Goal: Find specific page/section: Find specific page/section

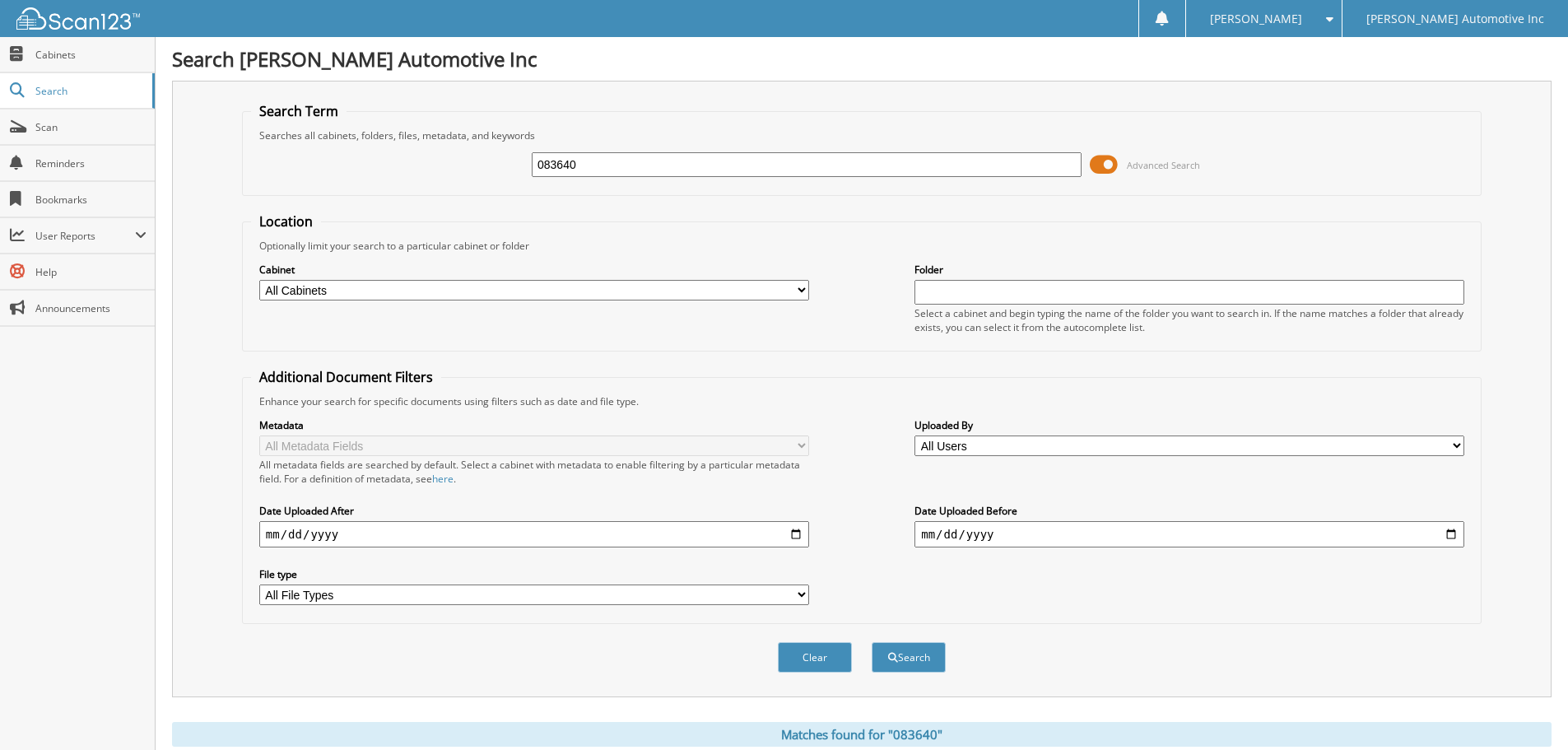
drag, startPoint x: 624, startPoint y: 159, endPoint x: 335, endPoint y: 155, distance: 289.0
click at [335, 155] on div "083640 Advanced Search" at bounding box center [861, 164] width 1222 height 45
type input "042619"
click at [872, 642] on button "Search" at bounding box center [908, 656] width 74 height 30
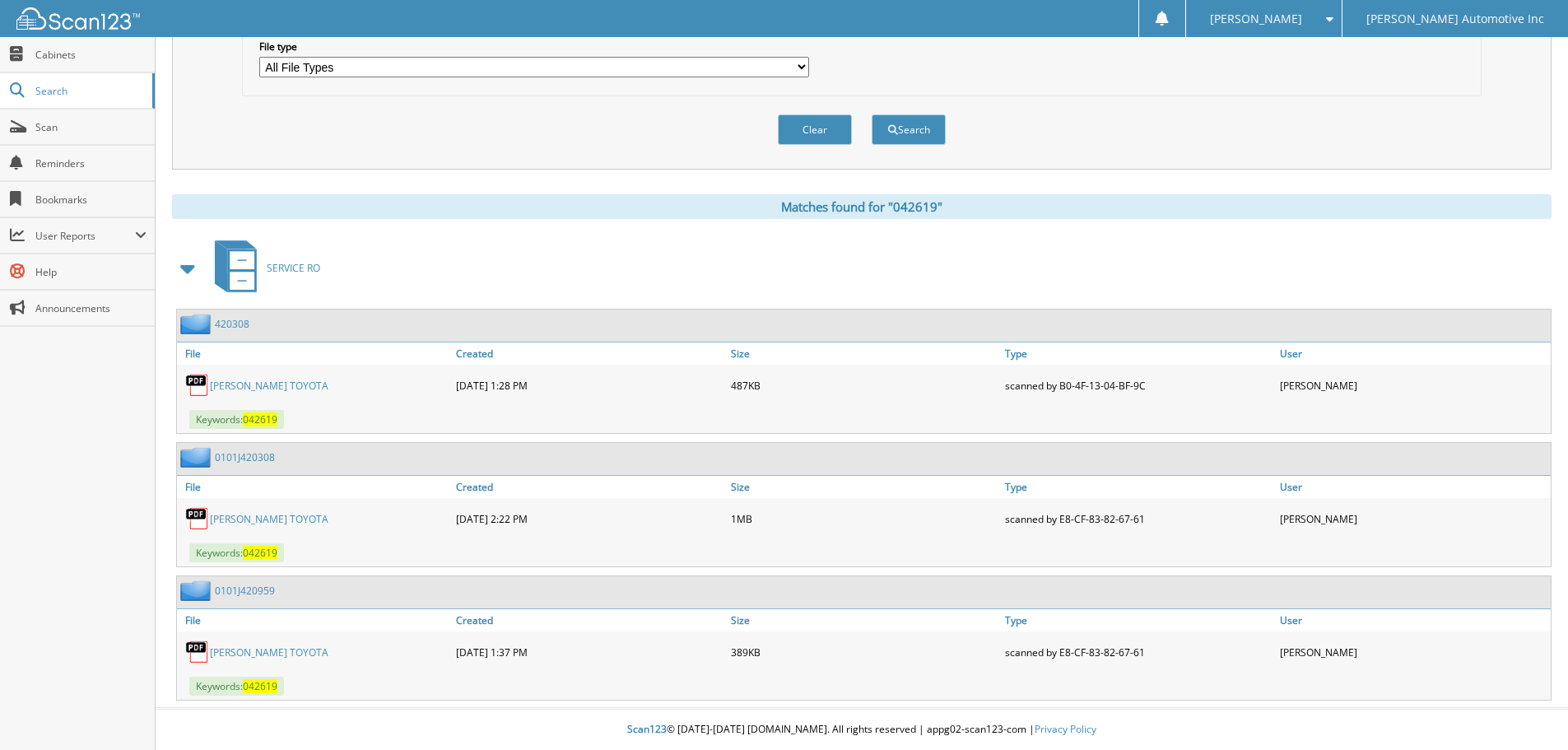
scroll to position [529, 0]
click at [248, 377] on div "[PERSON_NAME] TOYOTA" at bounding box center [315, 385] width 275 height 33
click at [248, 382] on link "[PERSON_NAME] TOYOTA" at bounding box center [269, 385] width 119 height 14
click at [232, 521] on link "[PERSON_NAME] TOYOTA" at bounding box center [269, 519] width 119 height 14
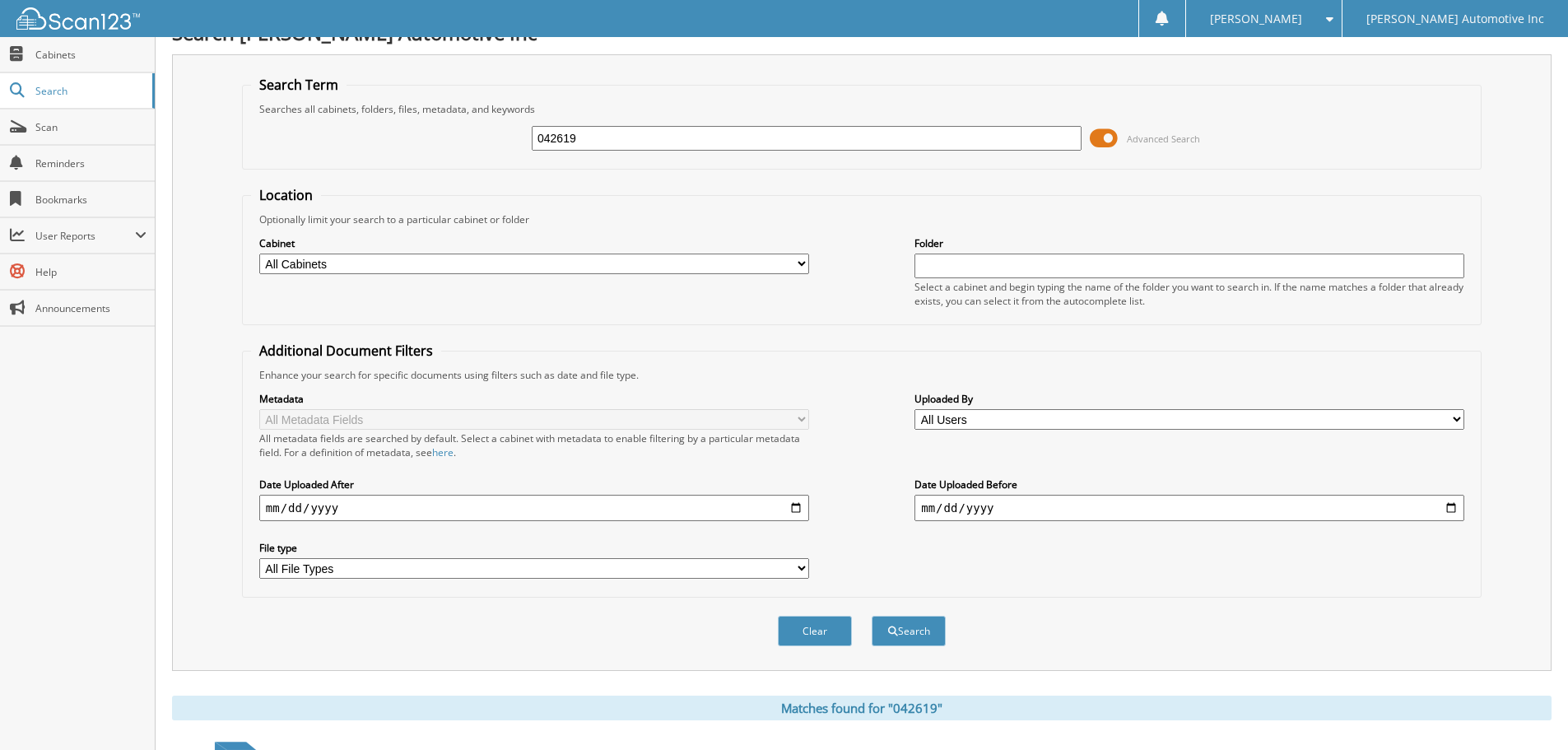
scroll to position [0, 0]
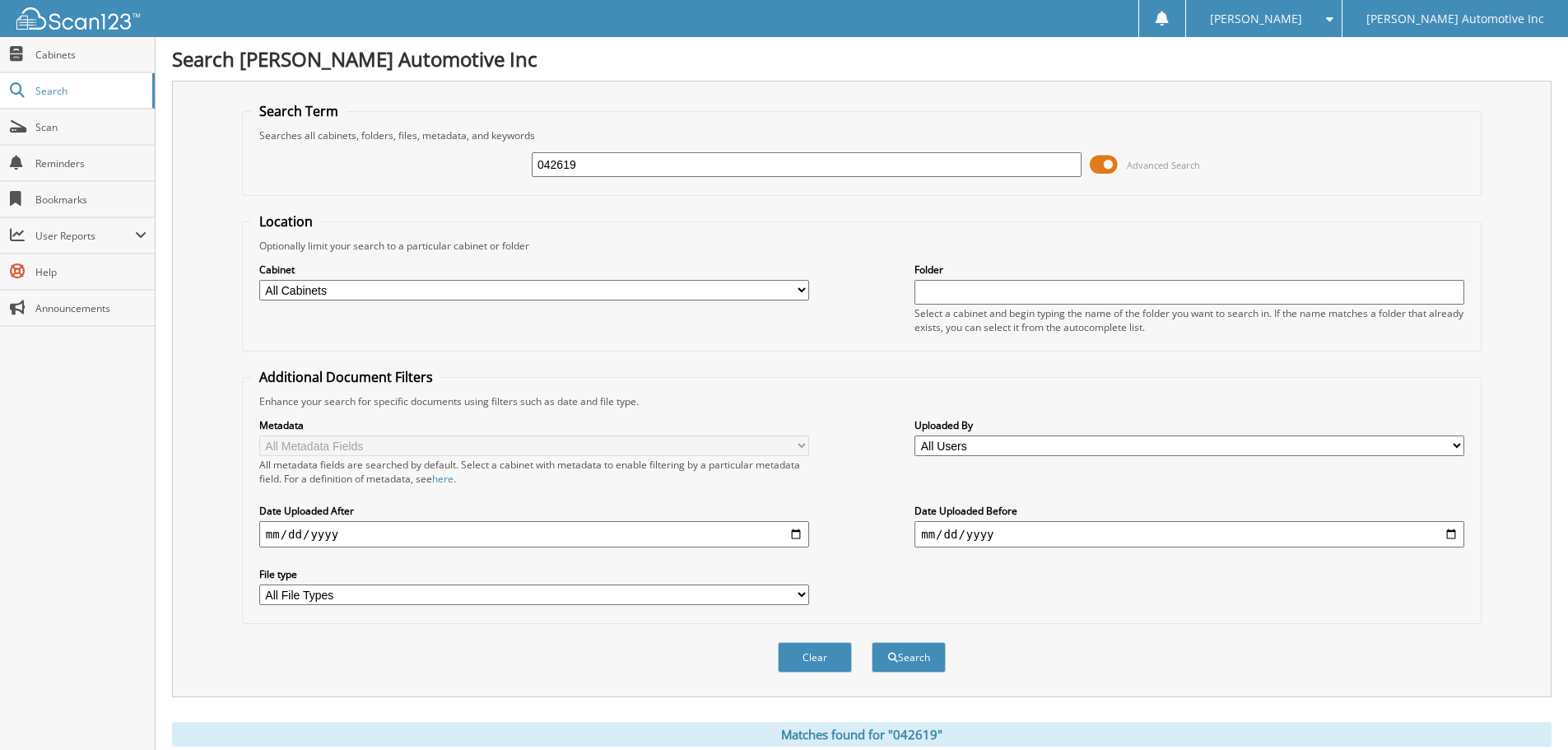
click at [1113, 169] on span at bounding box center [1104, 164] width 28 height 25
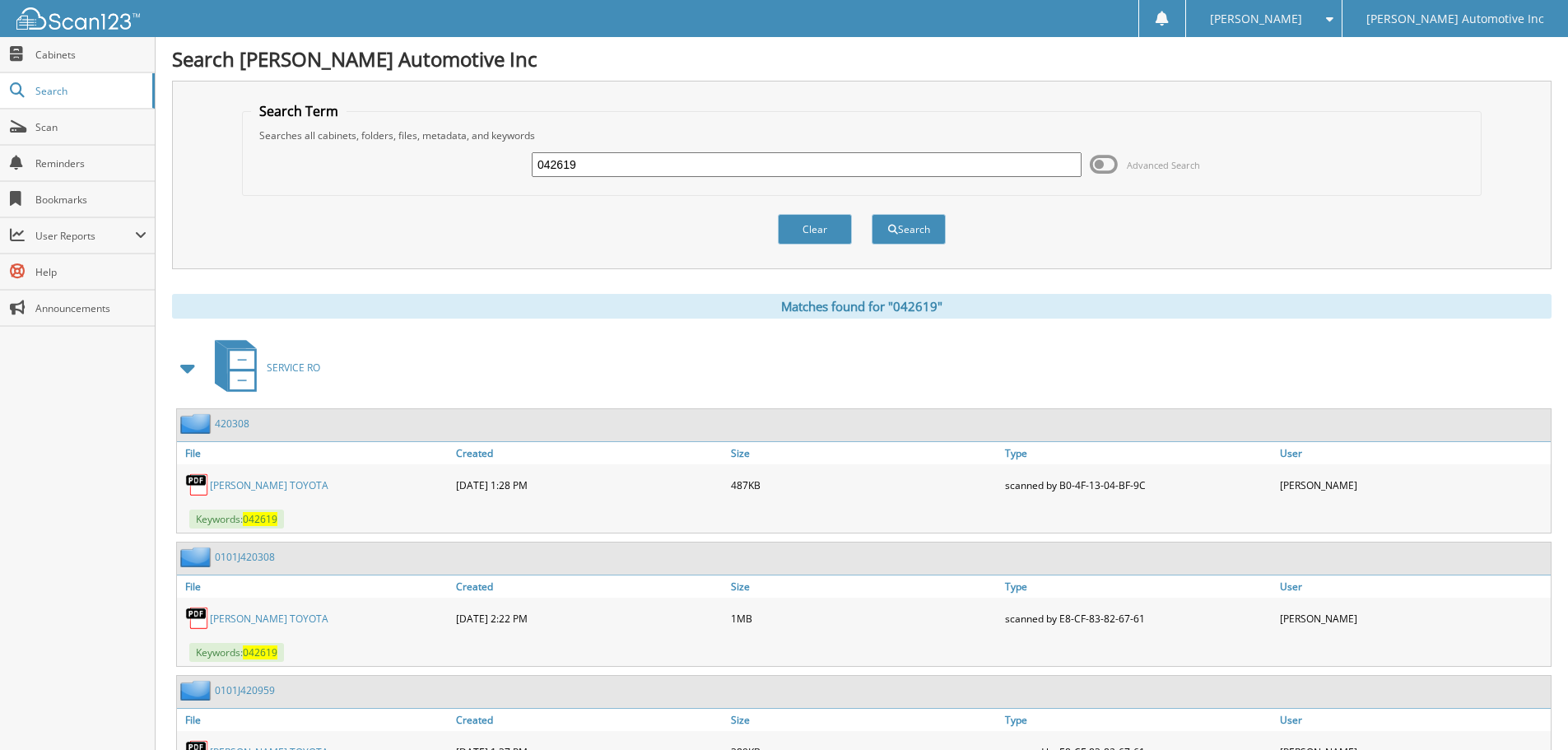
drag, startPoint x: 677, startPoint y: 168, endPoint x: 386, endPoint y: 165, distance: 291.0
click at [386, 165] on div "042619 Advanced Search" at bounding box center [861, 164] width 1222 height 45
type input "108996"
click at [872, 214] on button "Search" at bounding box center [908, 229] width 74 height 30
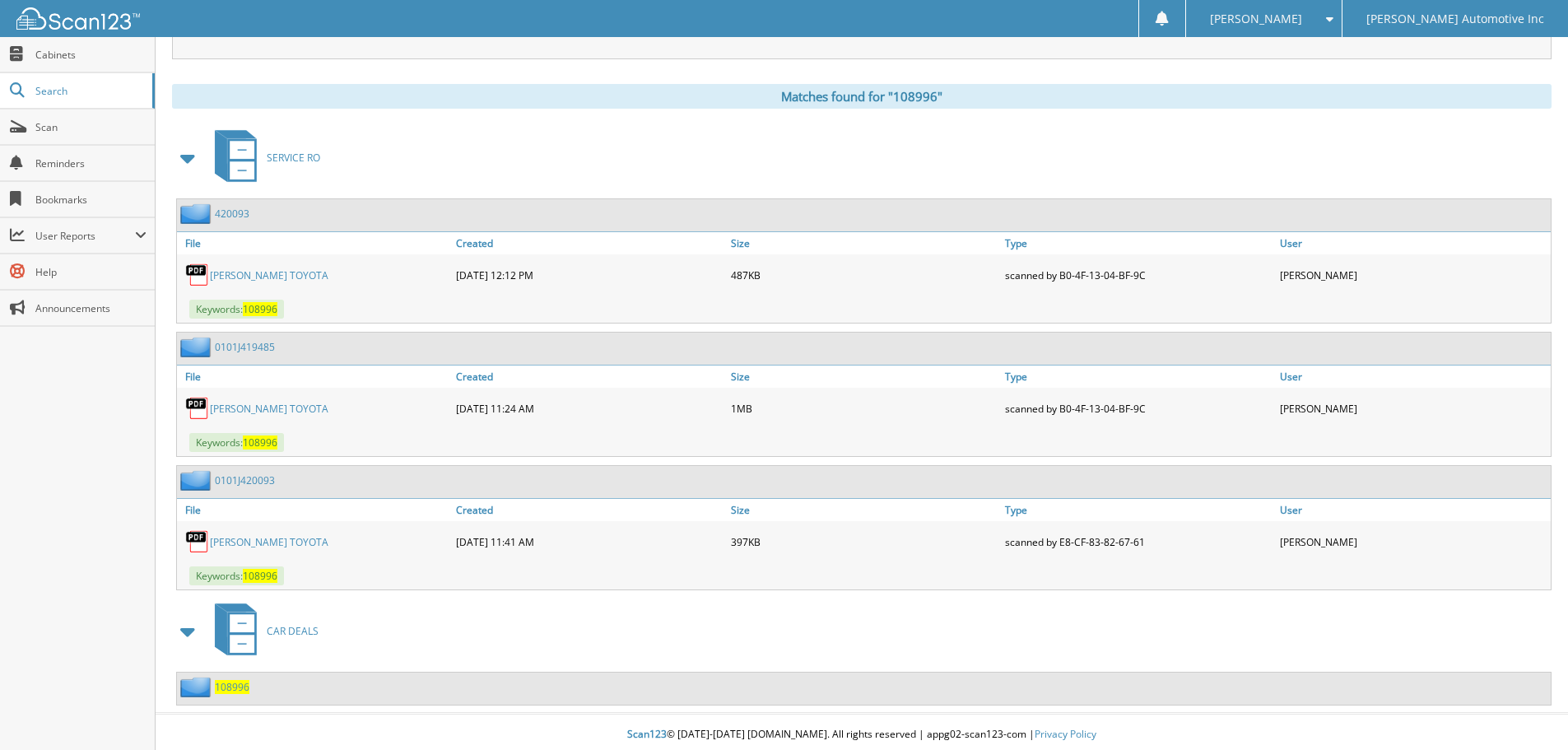
scroll to position [643, 0]
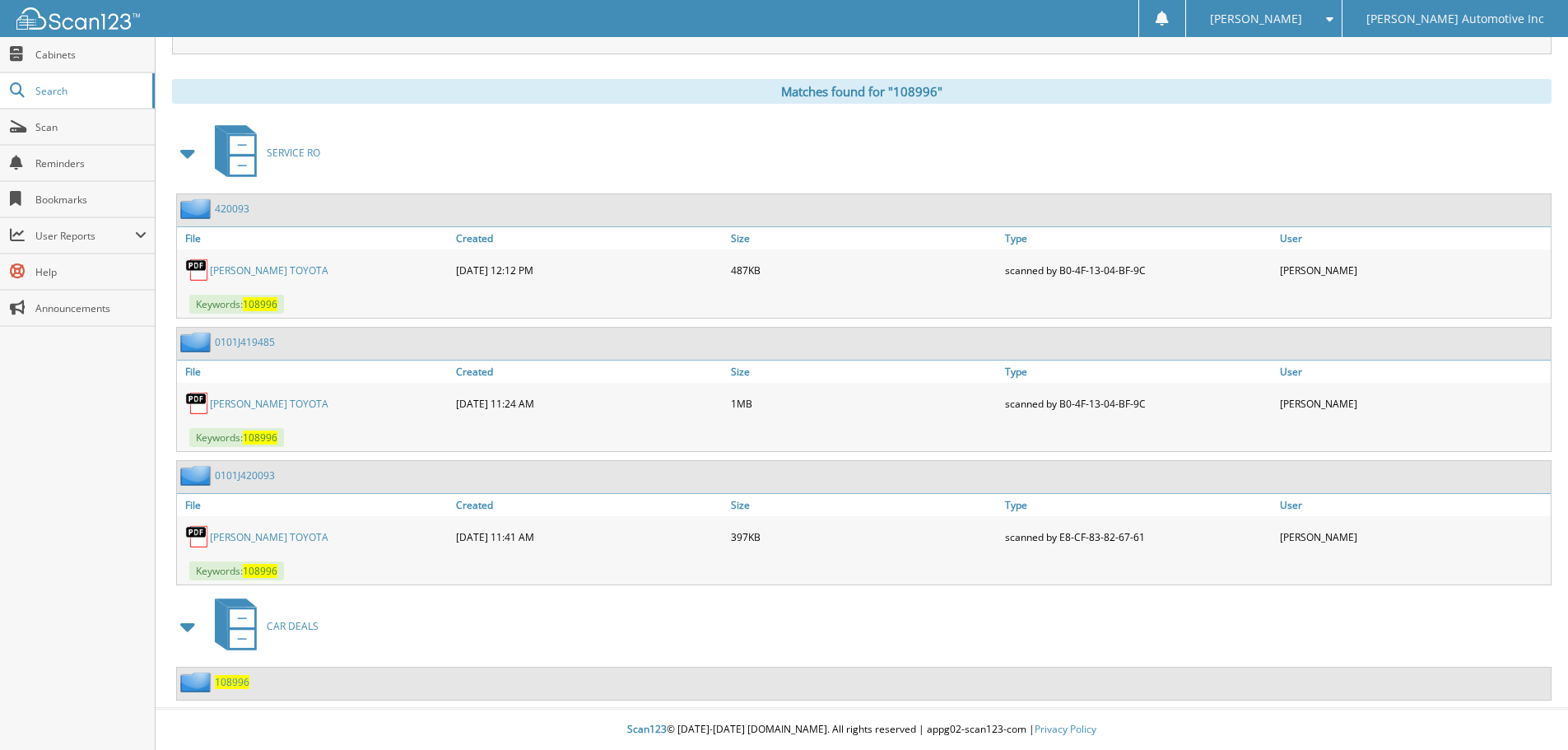
click at [262, 275] on link "[PERSON_NAME] TOYOTA" at bounding box center [269, 270] width 119 height 14
click at [254, 399] on link "[PERSON_NAME] TOYOTA" at bounding box center [269, 403] width 119 height 14
